Goal: Check status: Check status

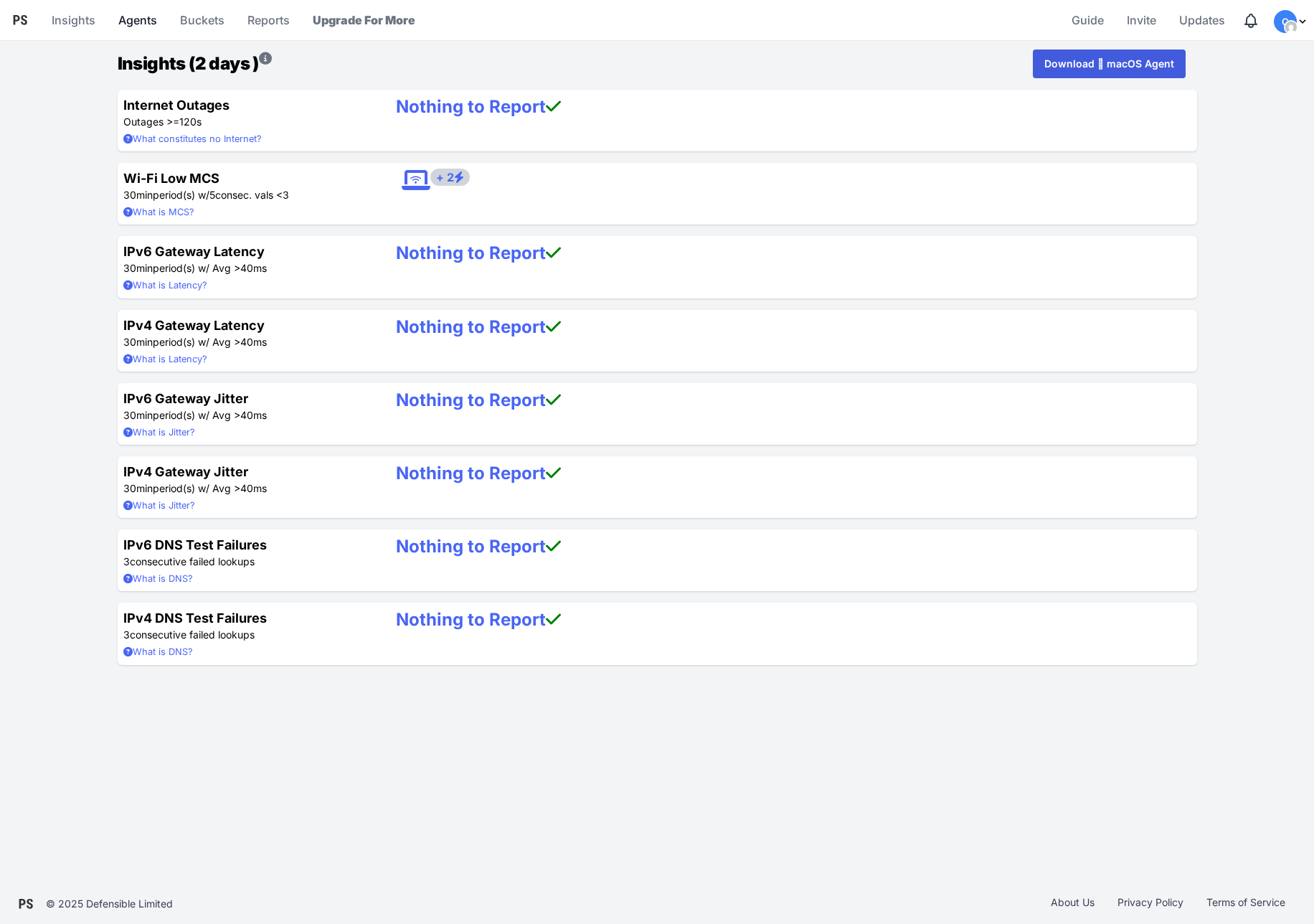
click at [147, 24] on link "Agents" at bounding box center [137, 20] width 50 height 34
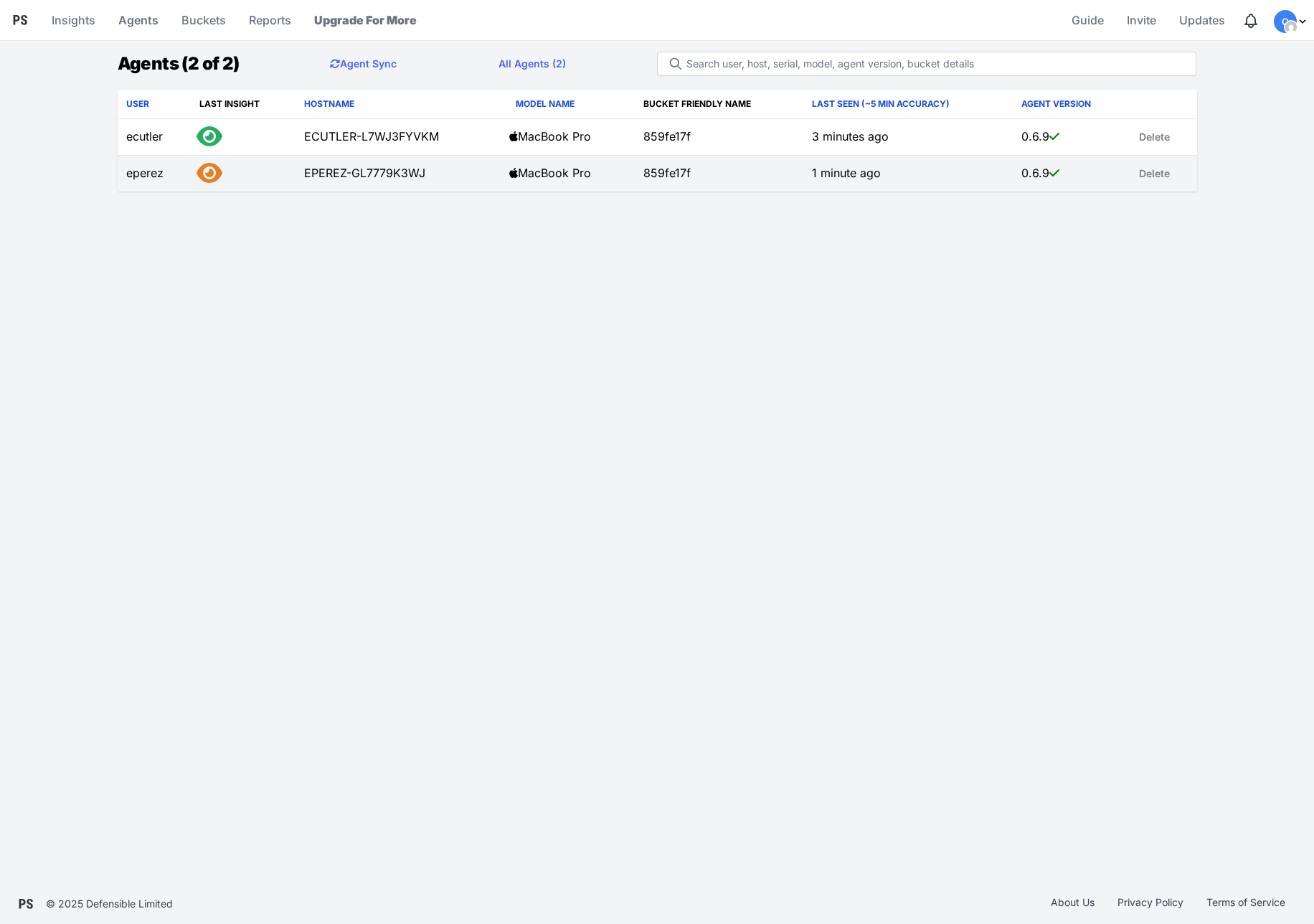
click at [422, 177] on td "EPEREZ-GL7779K3WJ" at bounding box center [398, 174] width 205 height 36
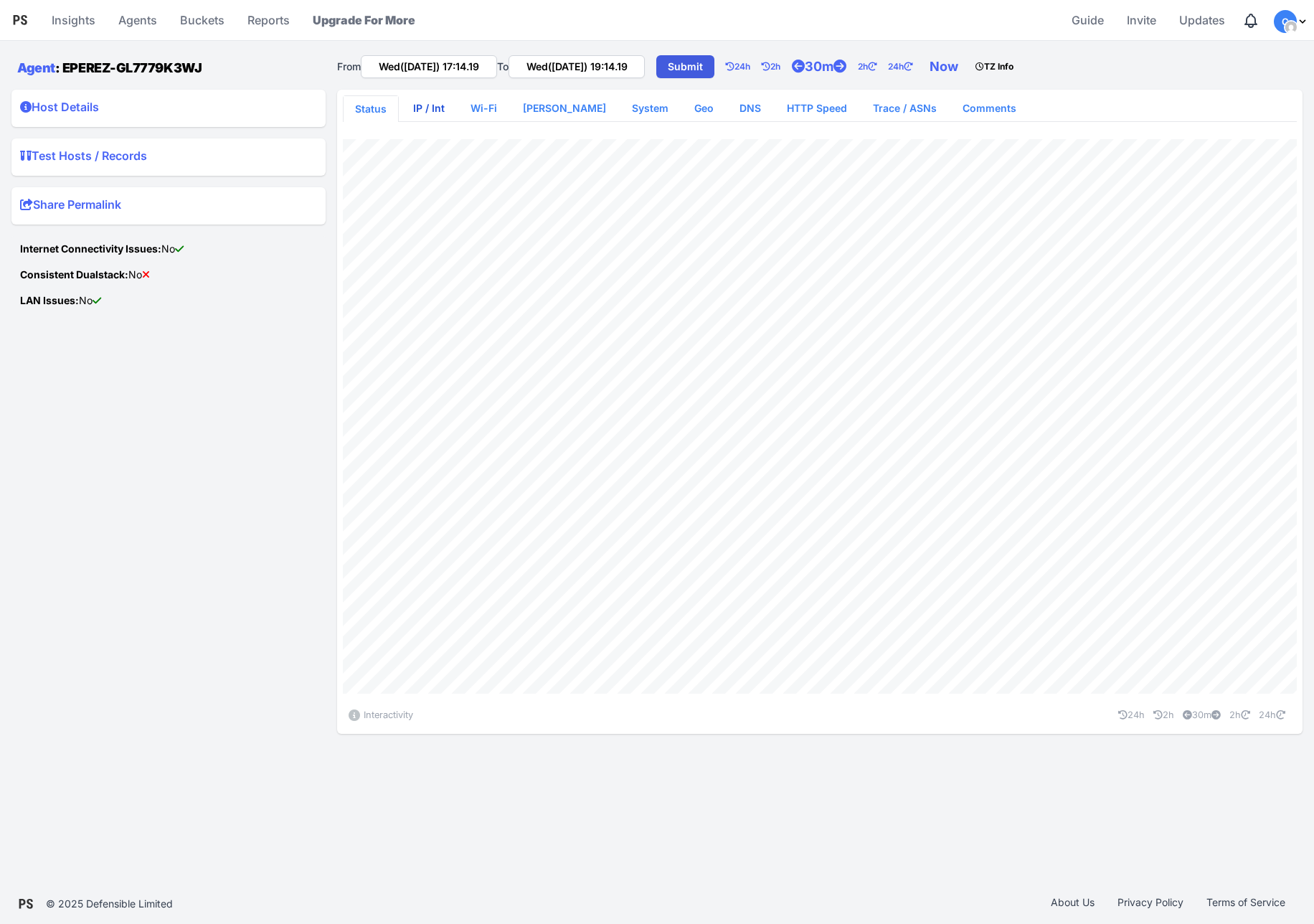
click at [438, 109] on link "IP / Int" at bounding box center [429, 107] width 54 height 26
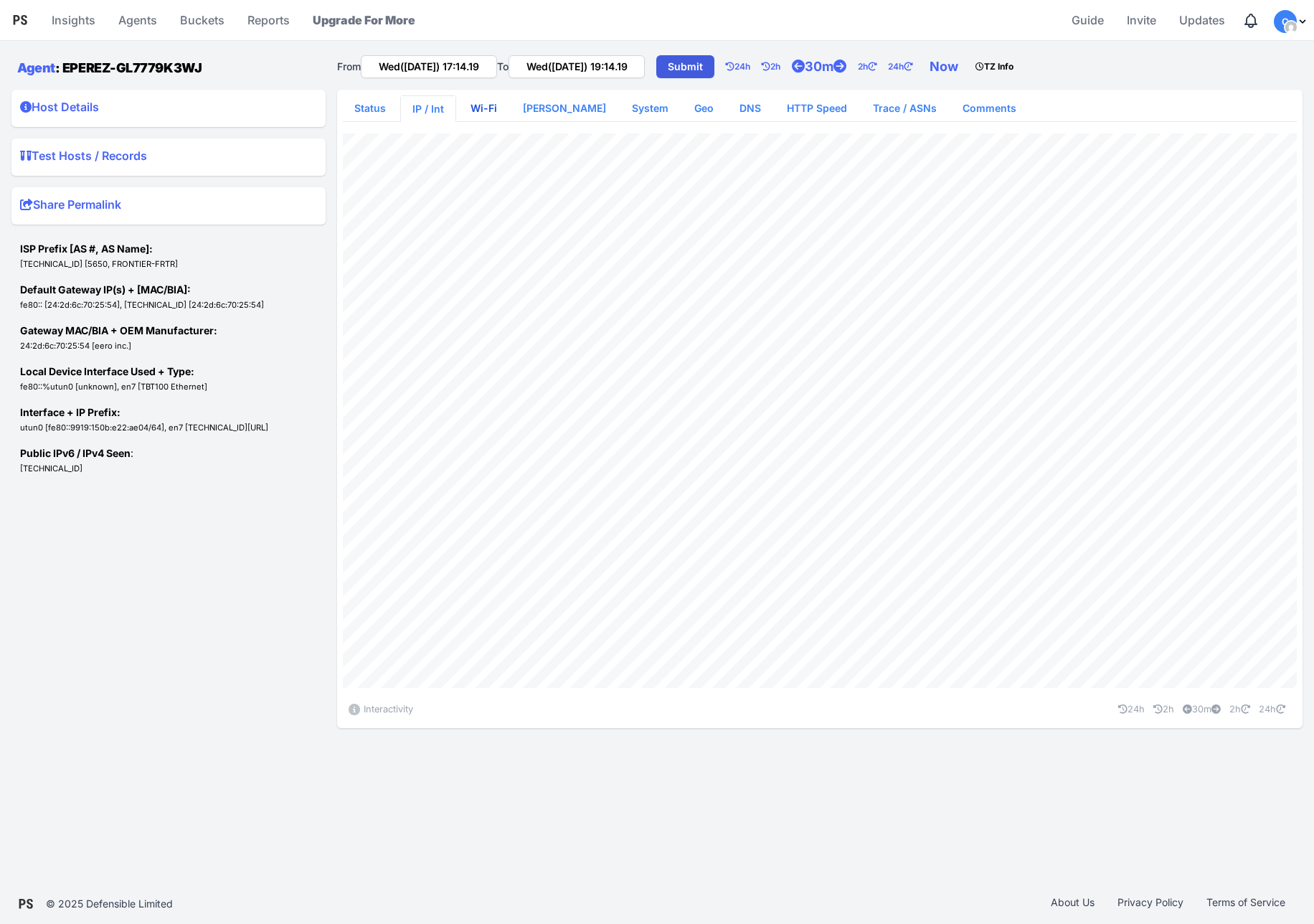
click at [491, 113] on link "Wi-Fi" at bounding box center [484, 107] width 49 height 26
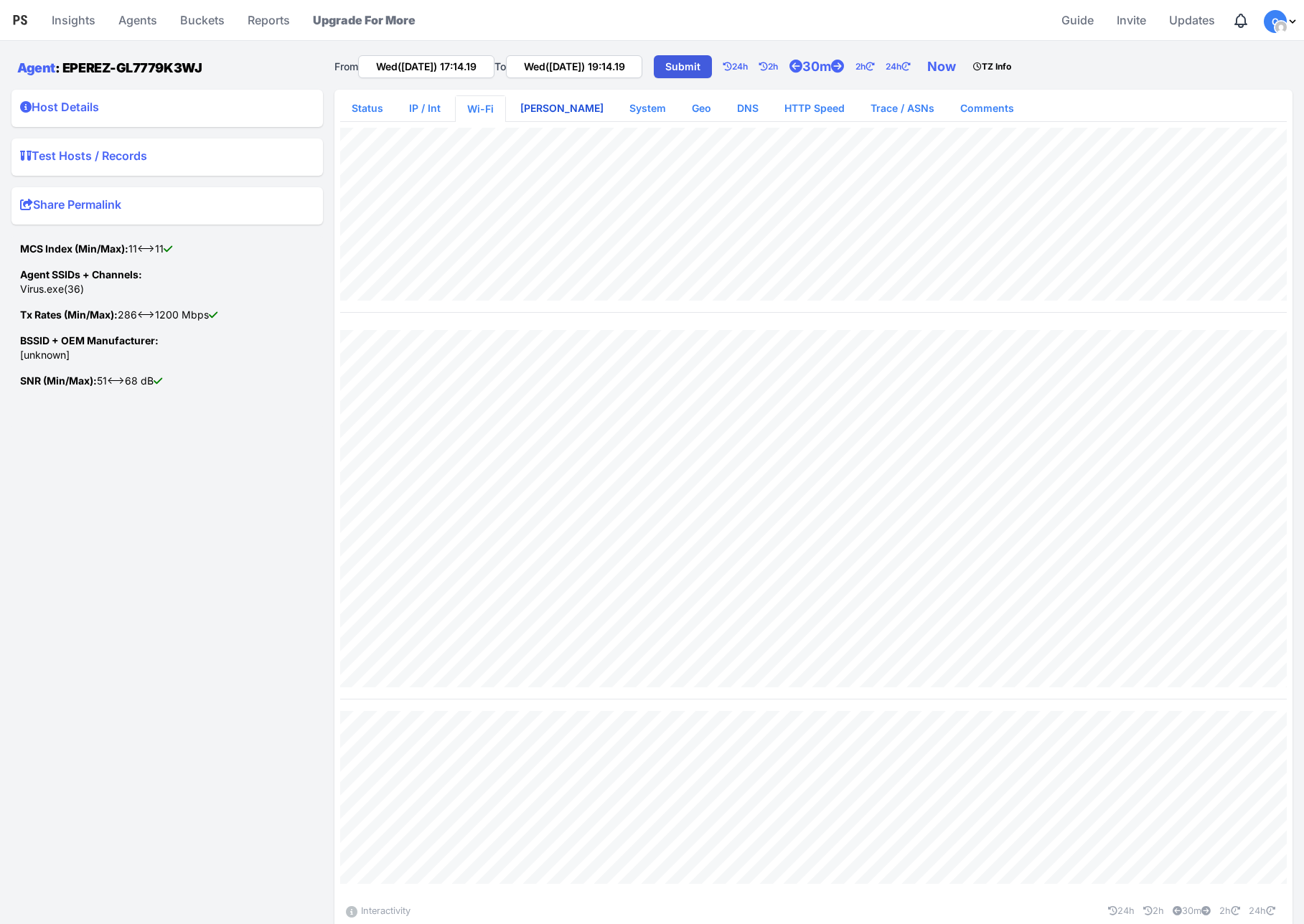
click at [545, 108] on link "[PERSON_NAME]" at bounding box center [562, 107] width 107 height 26
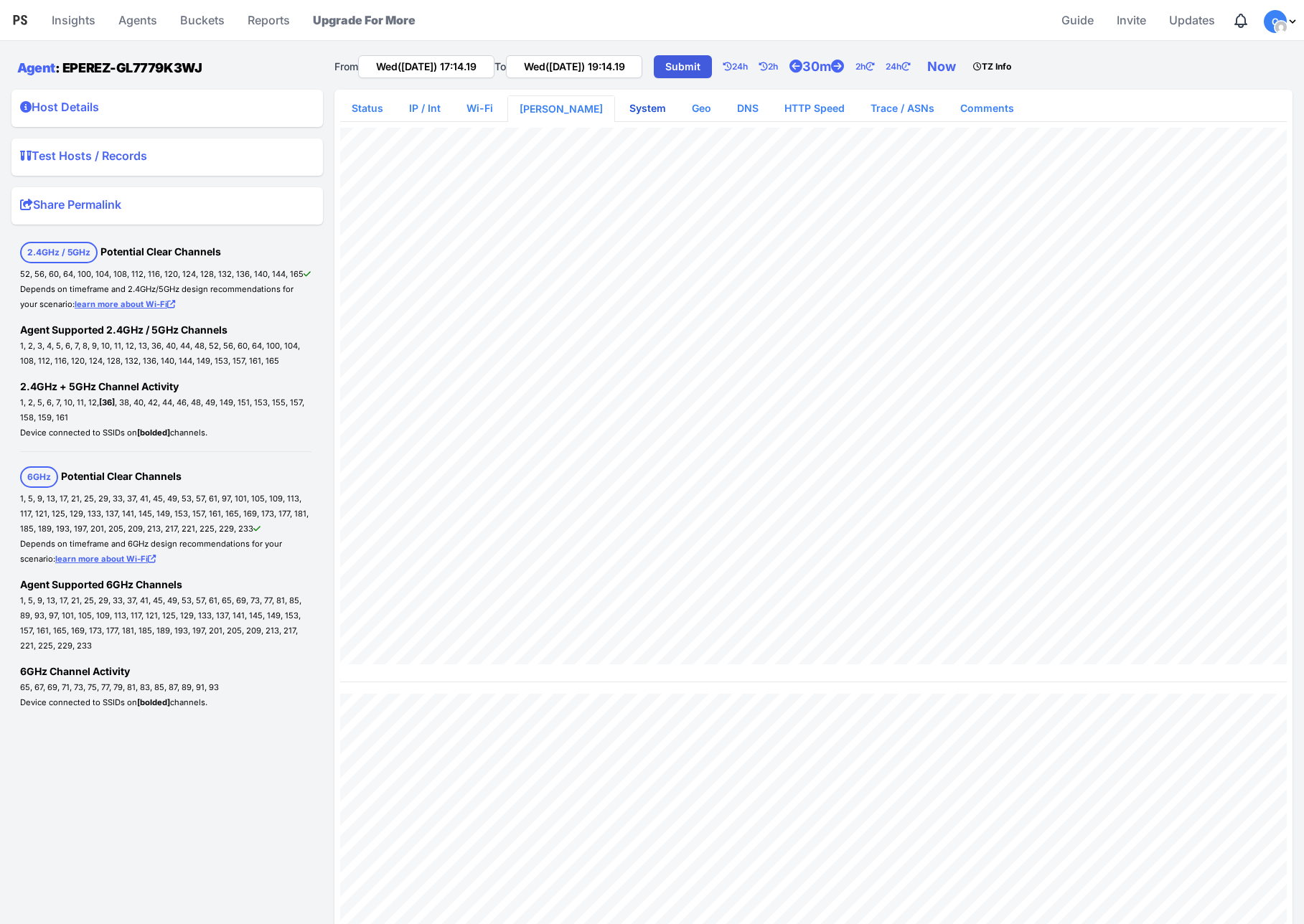
click at [618, 112] on link "System" at bounding box center [648, 107] width 60 height 26
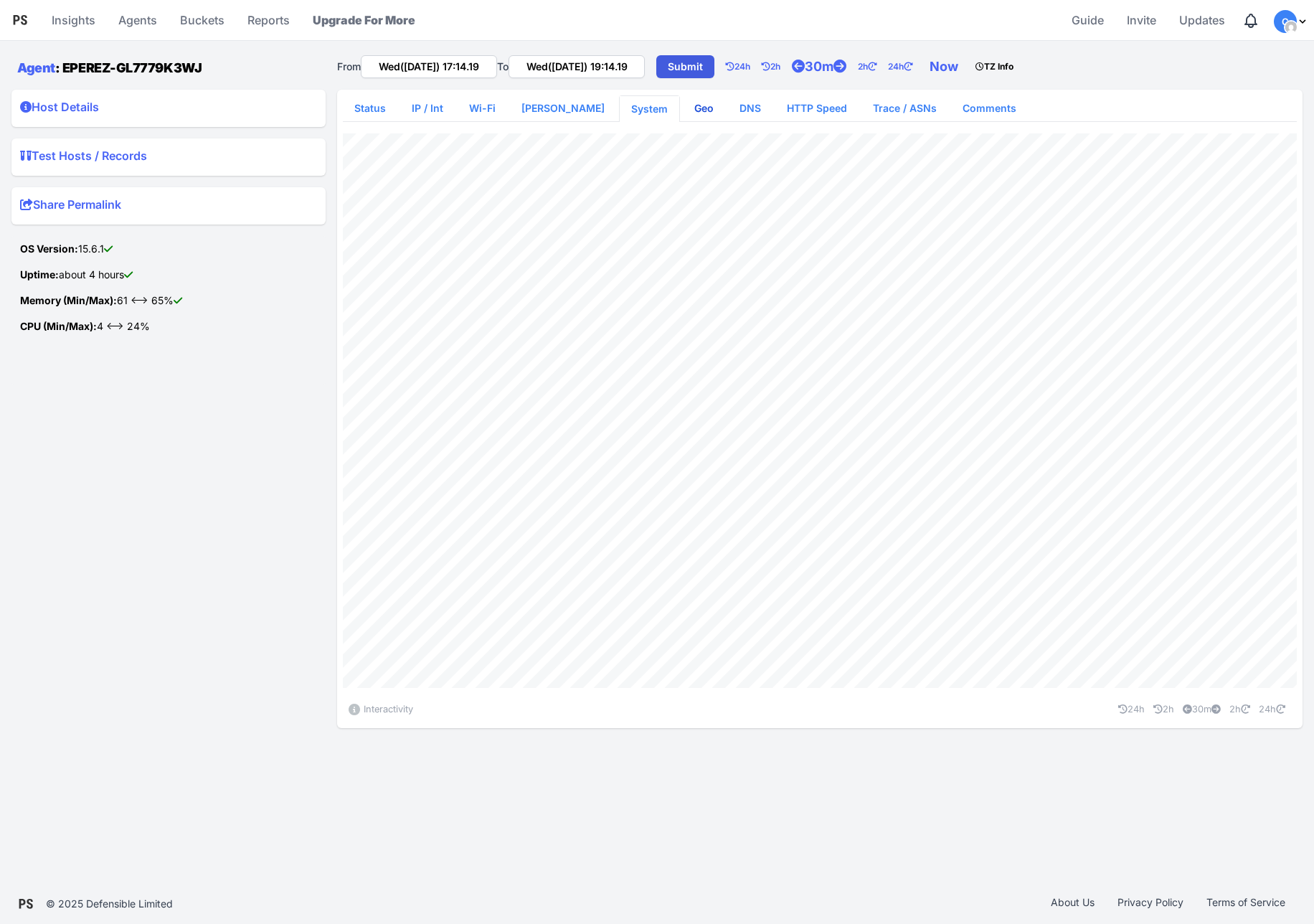
click at [683, 112] on link "Geo" at bounding box center [704, 107] width 43 height 26
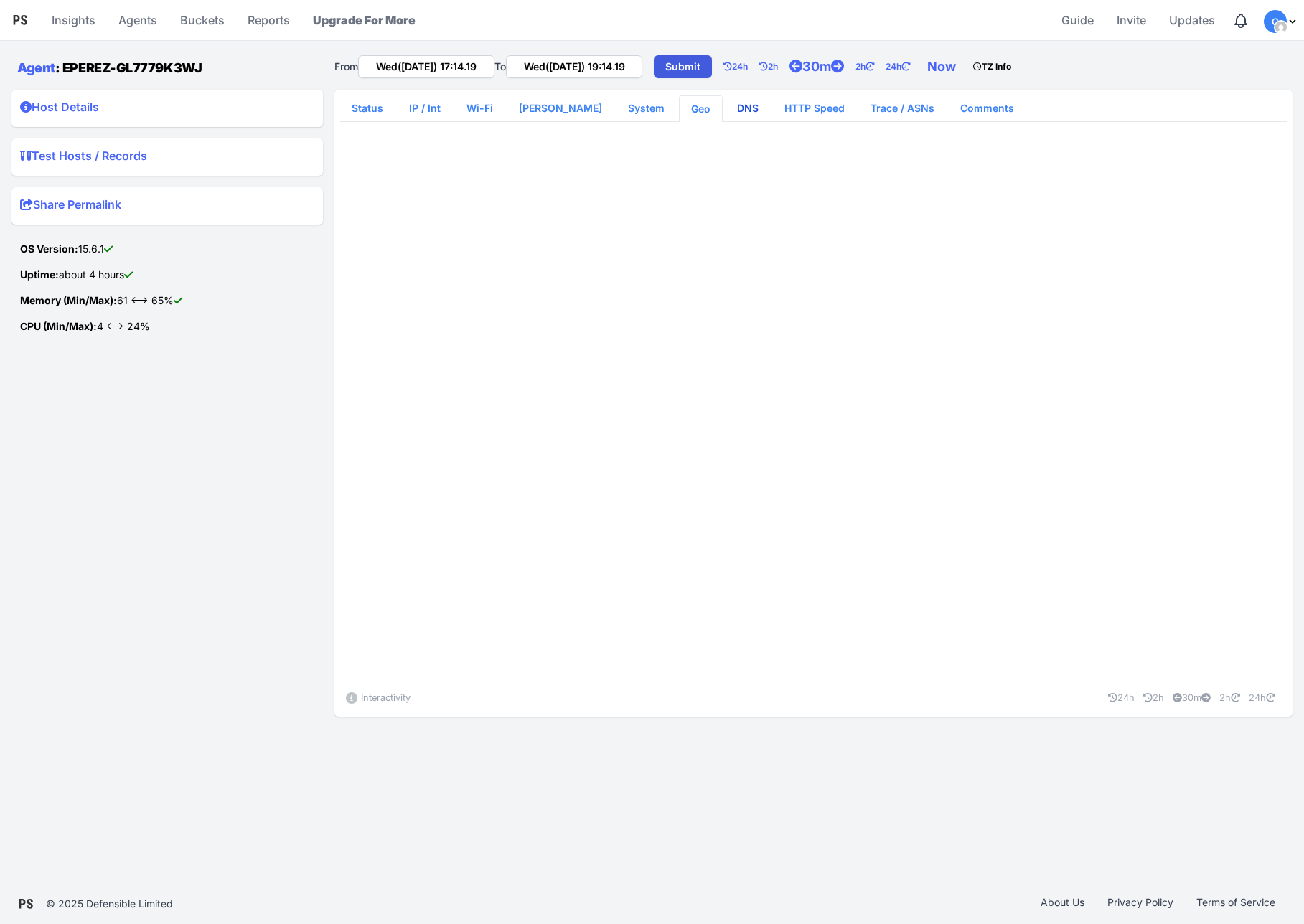
click at [728, 111] on link "DNS" at bounding box center [748, 107] width 45 height 26
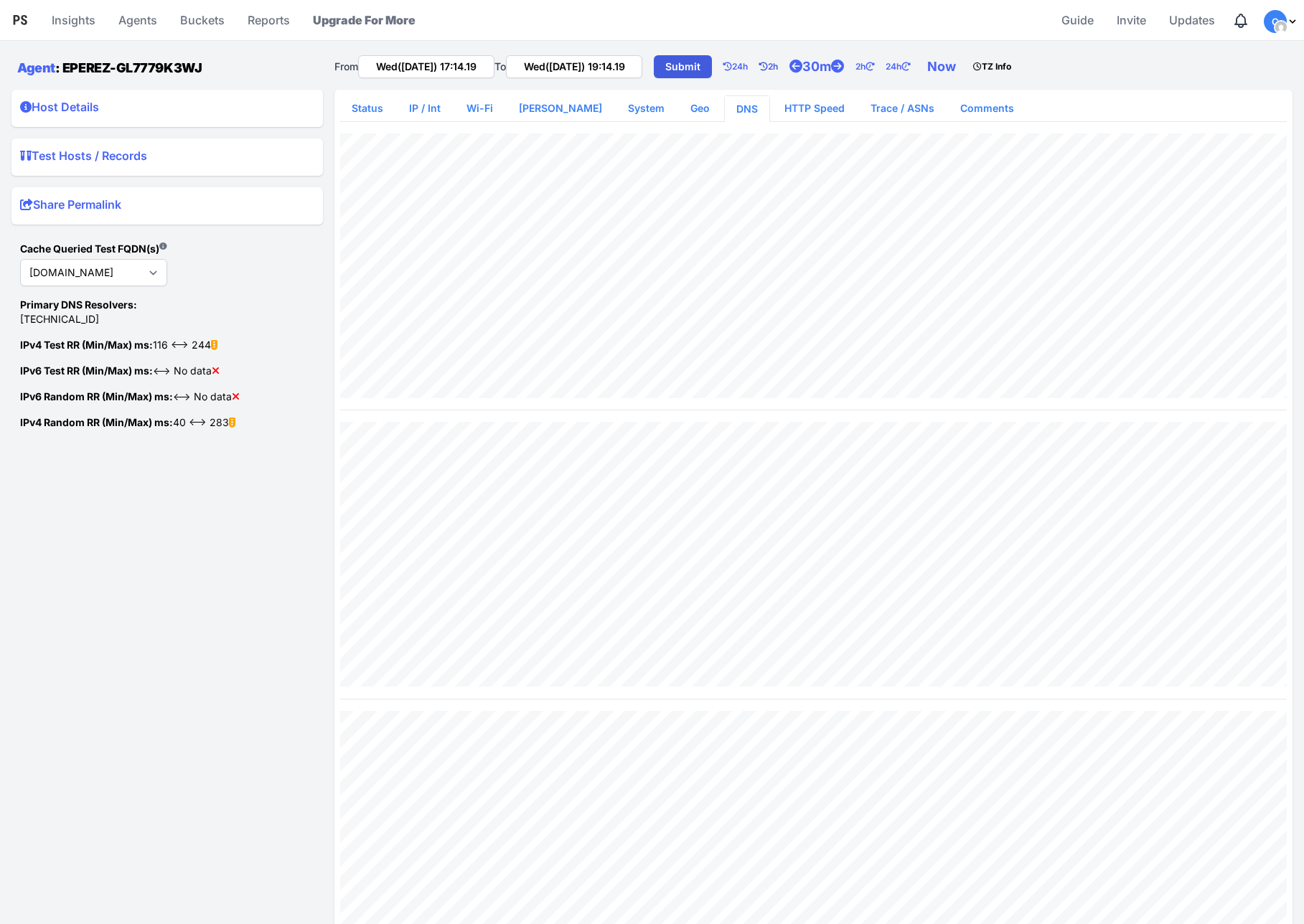
click at [789, 69] on link "2h" at bounding box center [774, 67] width 30 height 29
type input "Wed(17 Sep) 15:14.19"
type input "Wed(17 Sep) 17:14.19"
click at [959, 101] on link "Comments" at bounding box center [987, 107] width 77 height 26
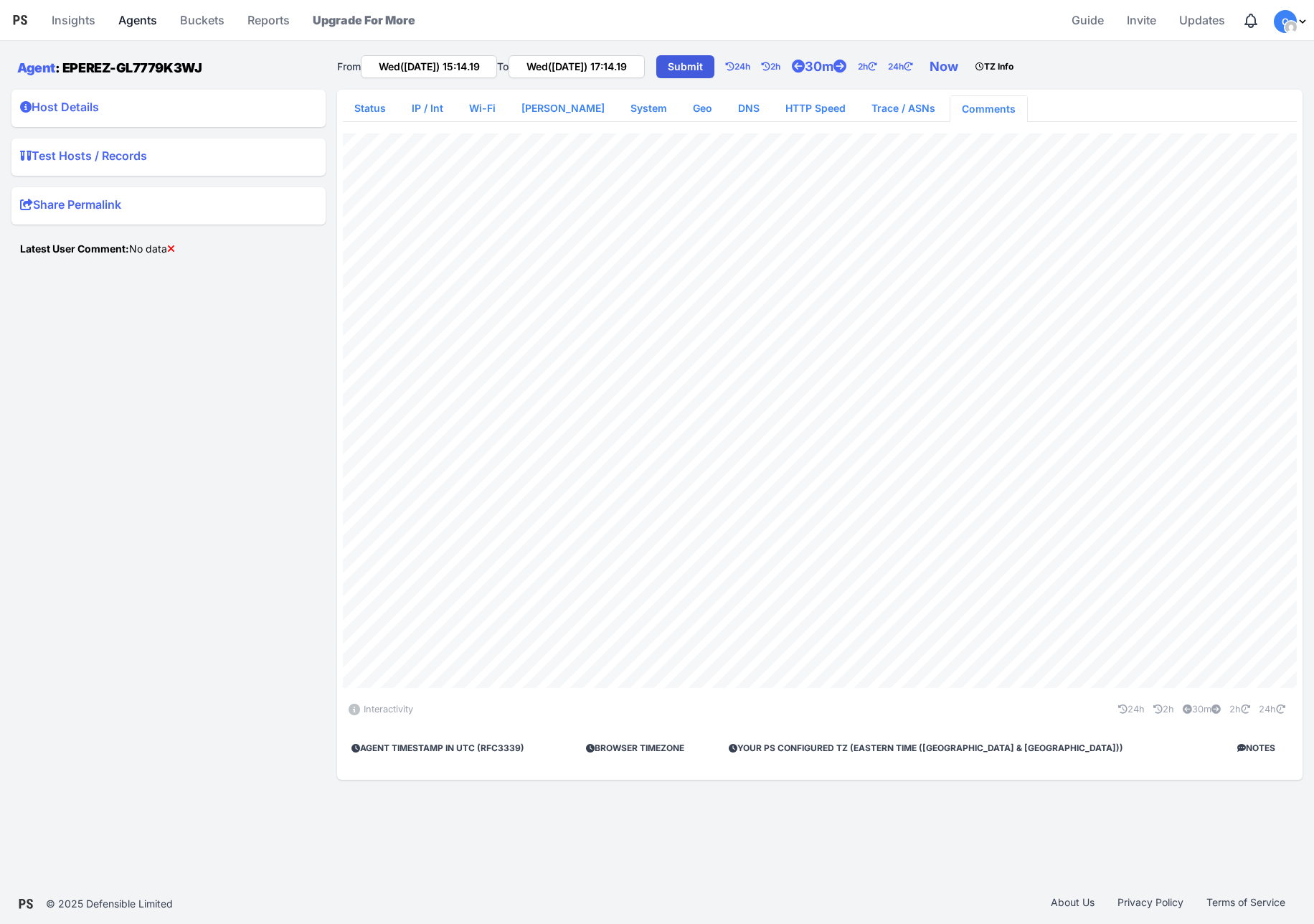
click at [137, 19] on link "Agents" at bounding box center [137, 20] width 50 height 34
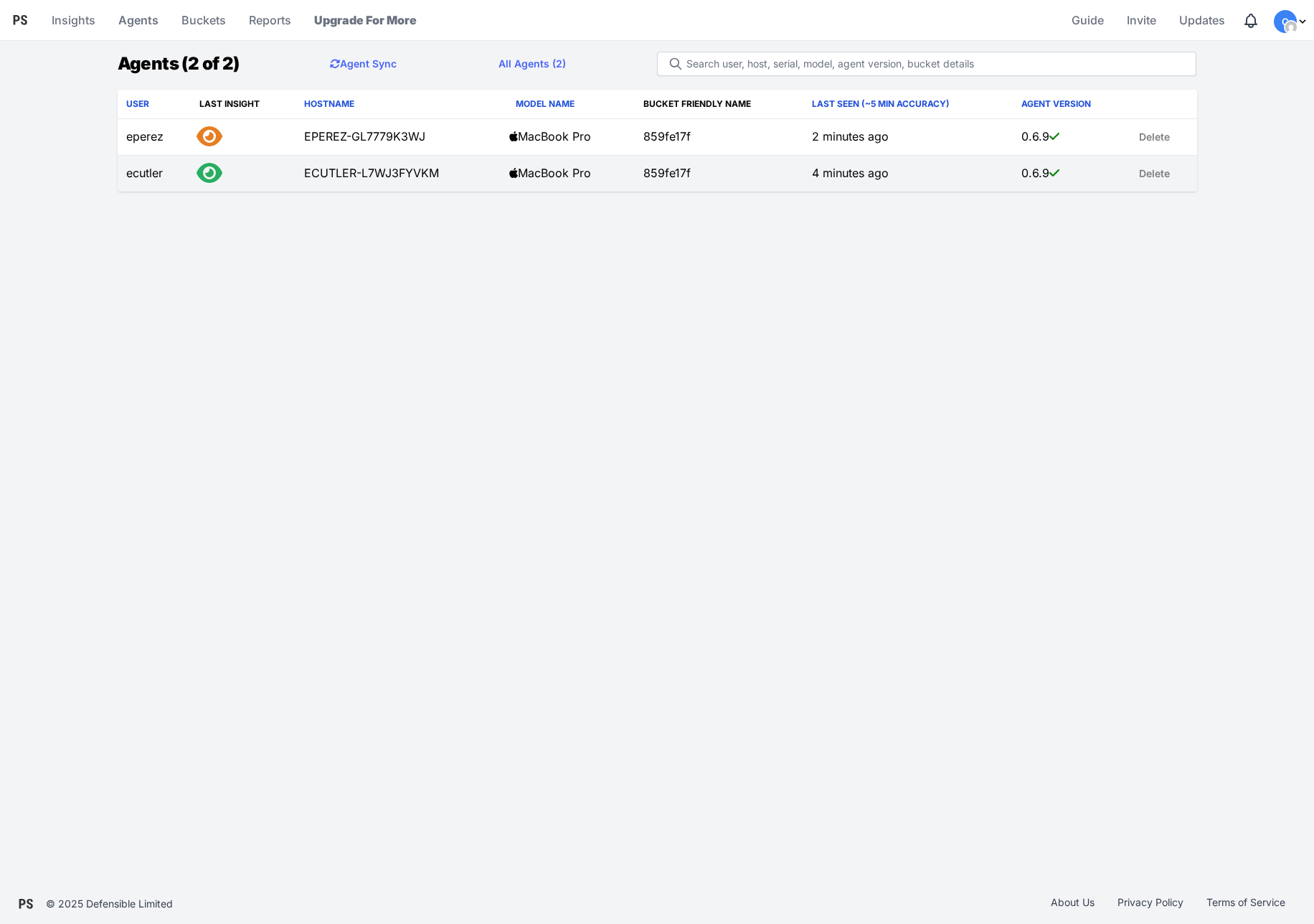
click at [367, 175] on td "ECUTLER-L7WJ3FYVKM" at bounding box center [398, 174] width 205 height 36
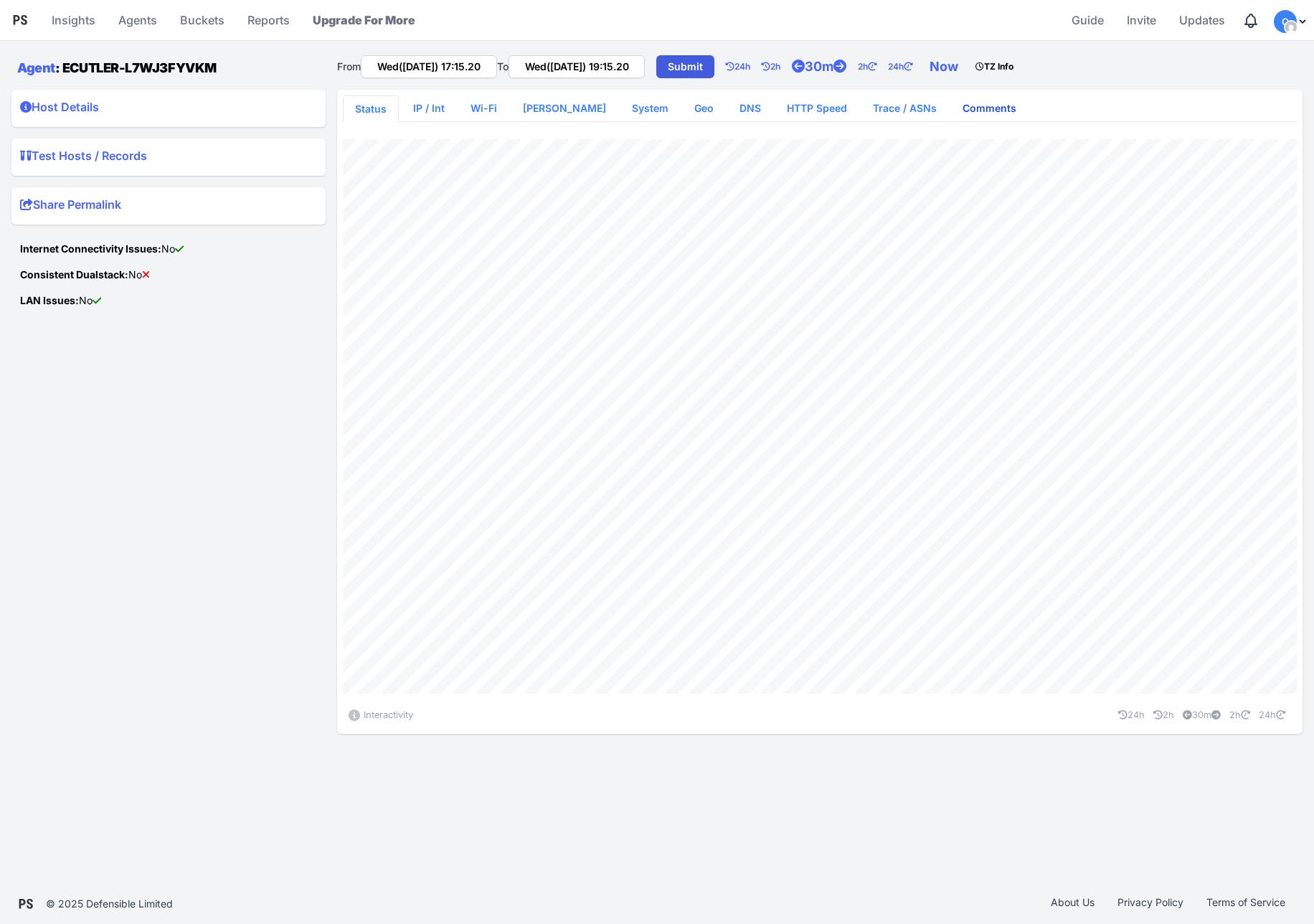
click at [973, 113] on link "Comments" at bounding box center [990, 107] width 77 height 26
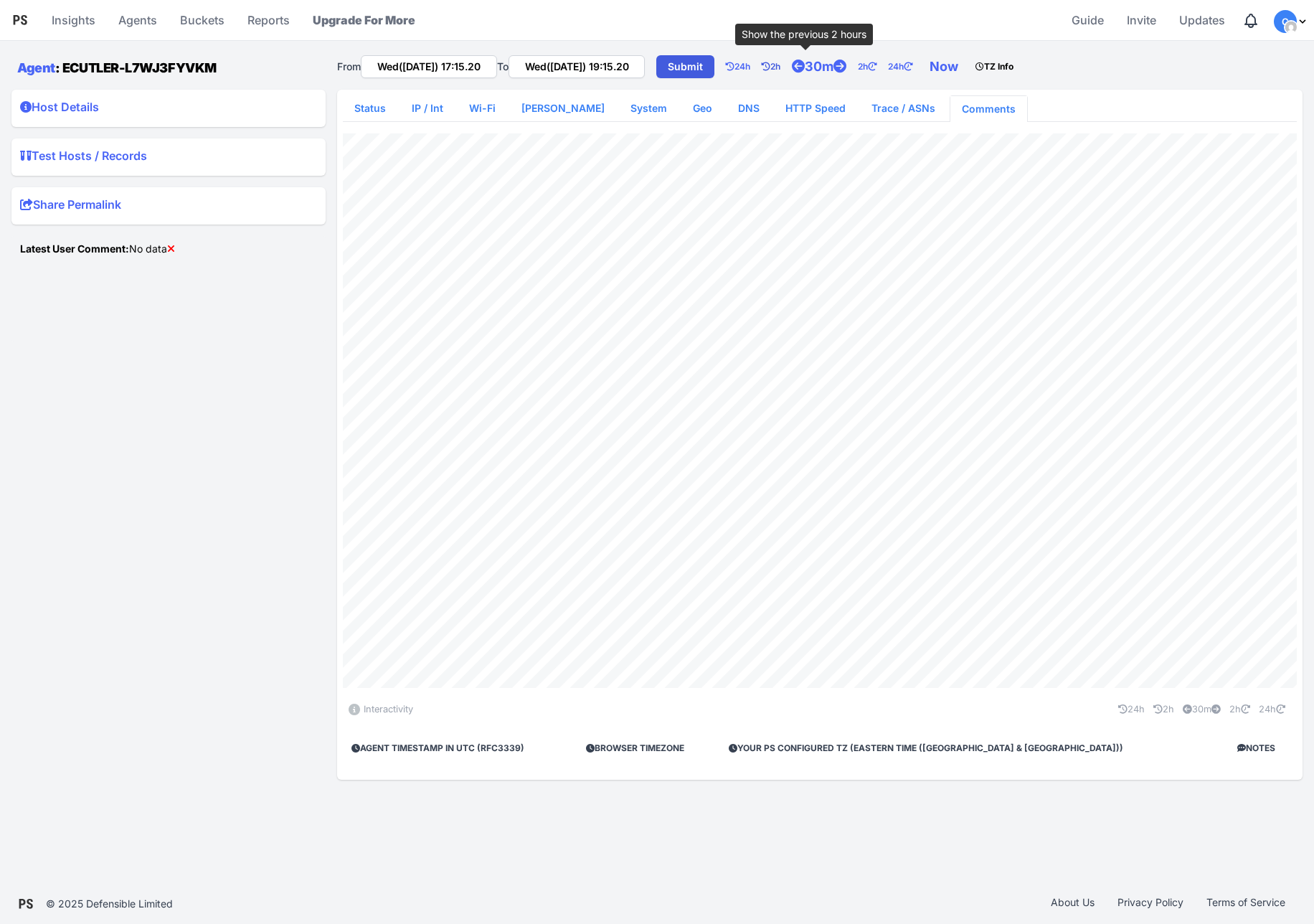
click at [792, 71] on link "2h" at bounding box center [777, 67] width 30 height 29
type input "Wed([DATE]) 15:15.20"
type input "Wed([DATE]) 17:15.20"
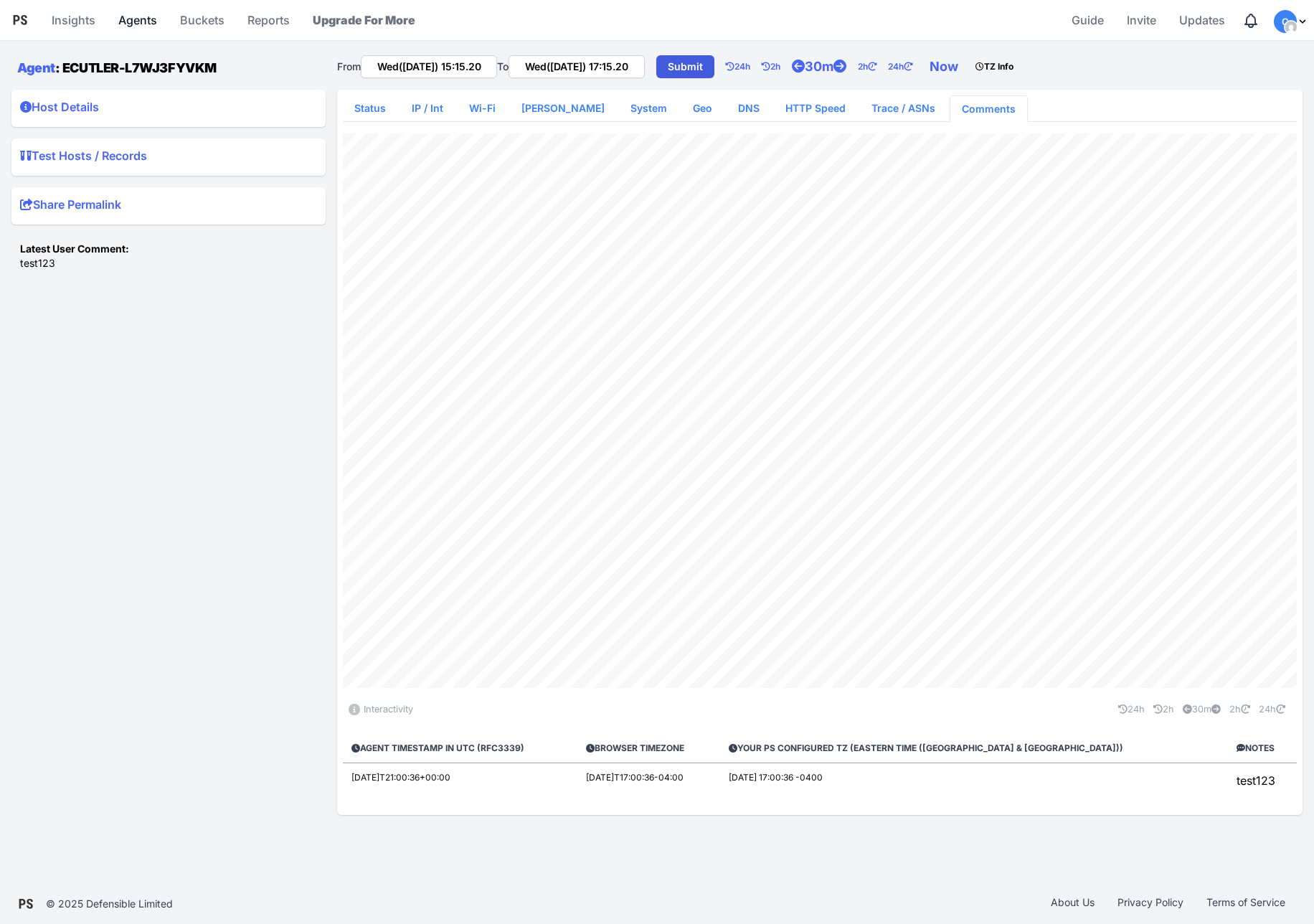
click at [132, 19] on link "Agents" at bounding box center [137, 20] width 50 height 34
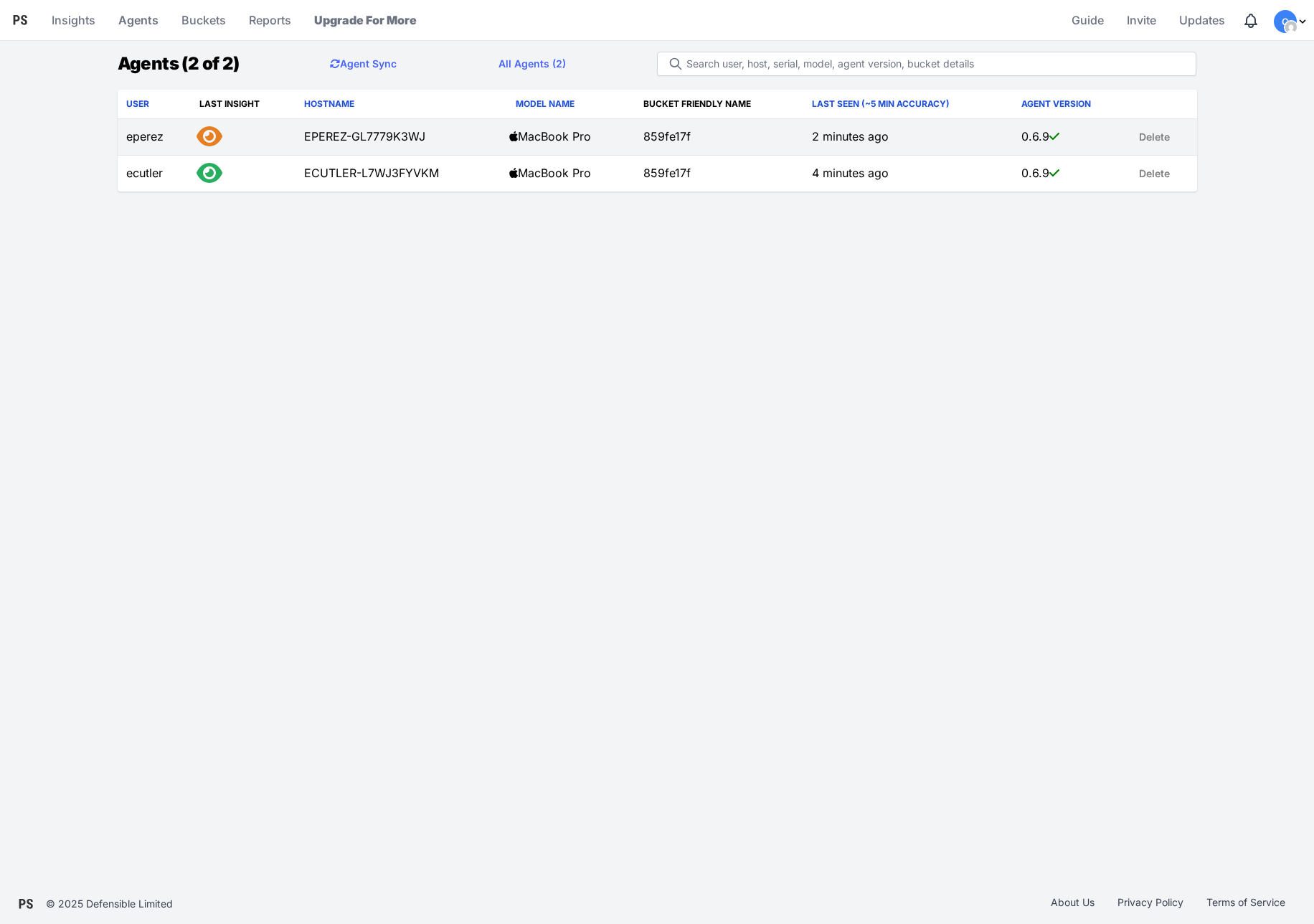
click at [393, 140] on td "EPEREZ-GL7779K3WJ" at bounding box center [398, 137] width 205 height 36
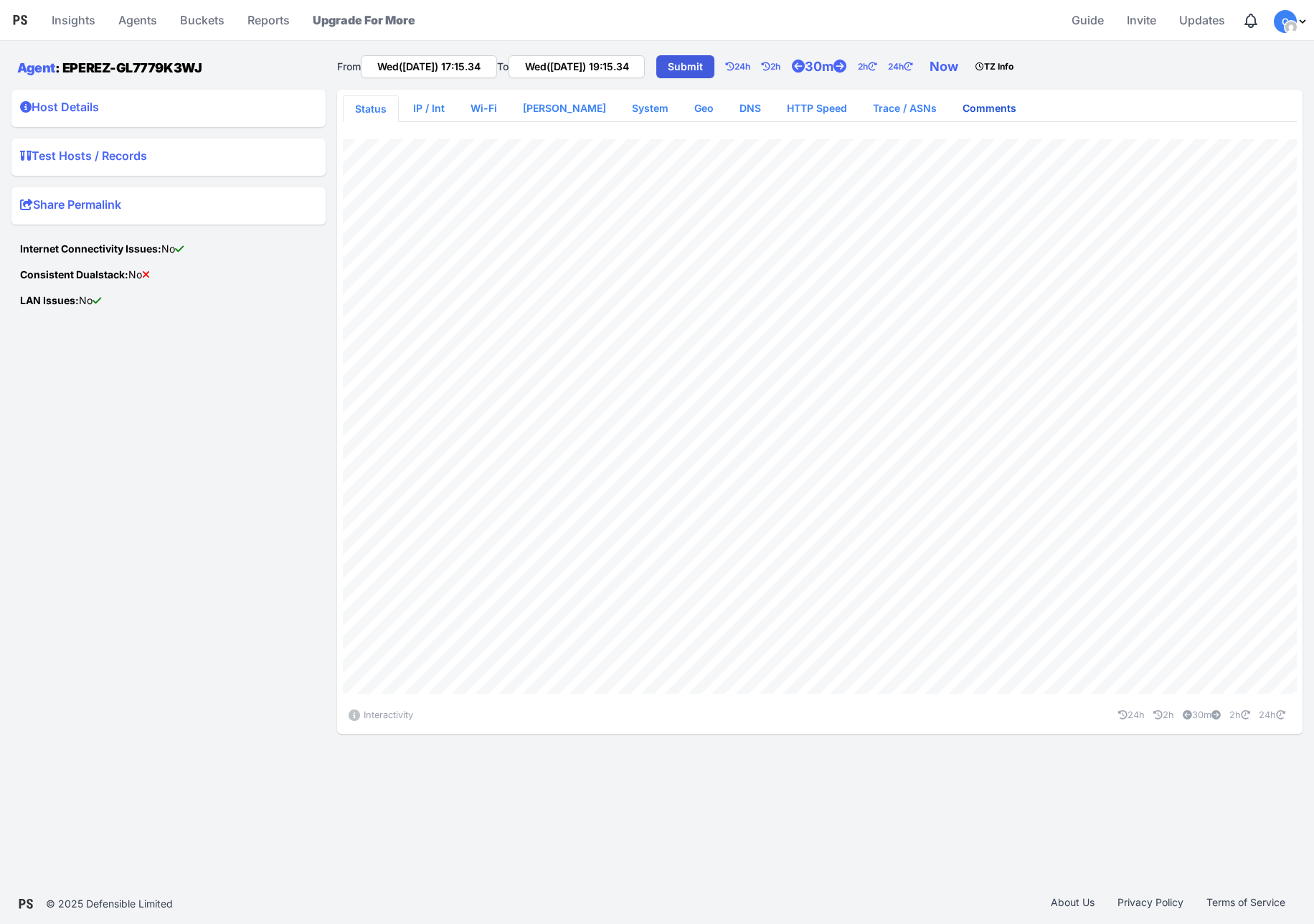
click at [952, 109] on link "Comments" at bounding box center [990, 107] width 77 height 26
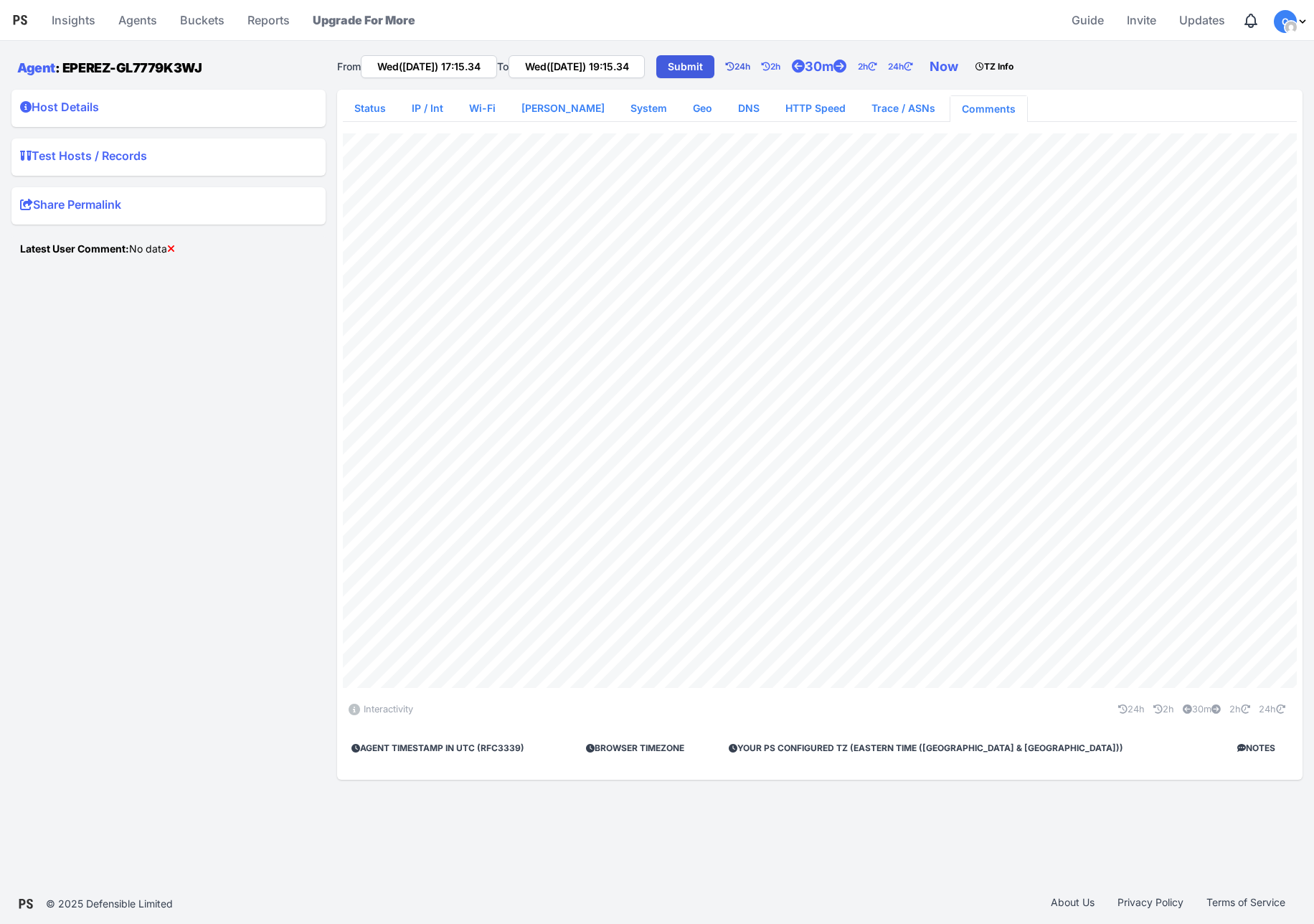
click at [762, 68] on link "24h" at bounding box center [744, 67] width 36 height 29
type input "Tue(16 Sep) 17:15.34"
type input "Wed(17 Sep) 17:15.34"
click at [792, 67] on link "2h" at bounding box center [777, 67] width 30 height 29
type input "Tue(16 Sep) 15:15.34"
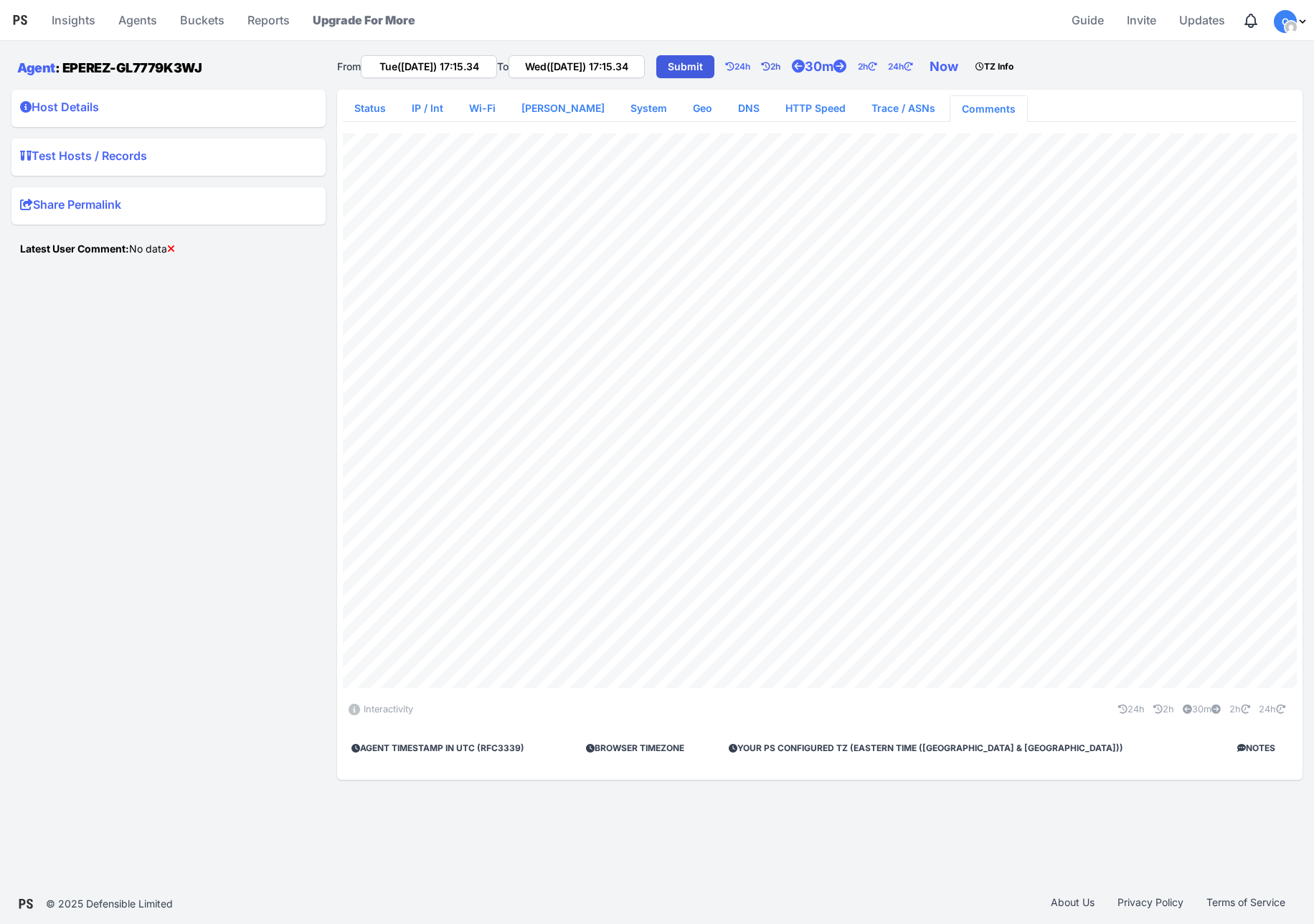
type input "Tue(16 Sep) 17:15.34"
